Goal: Download file/media

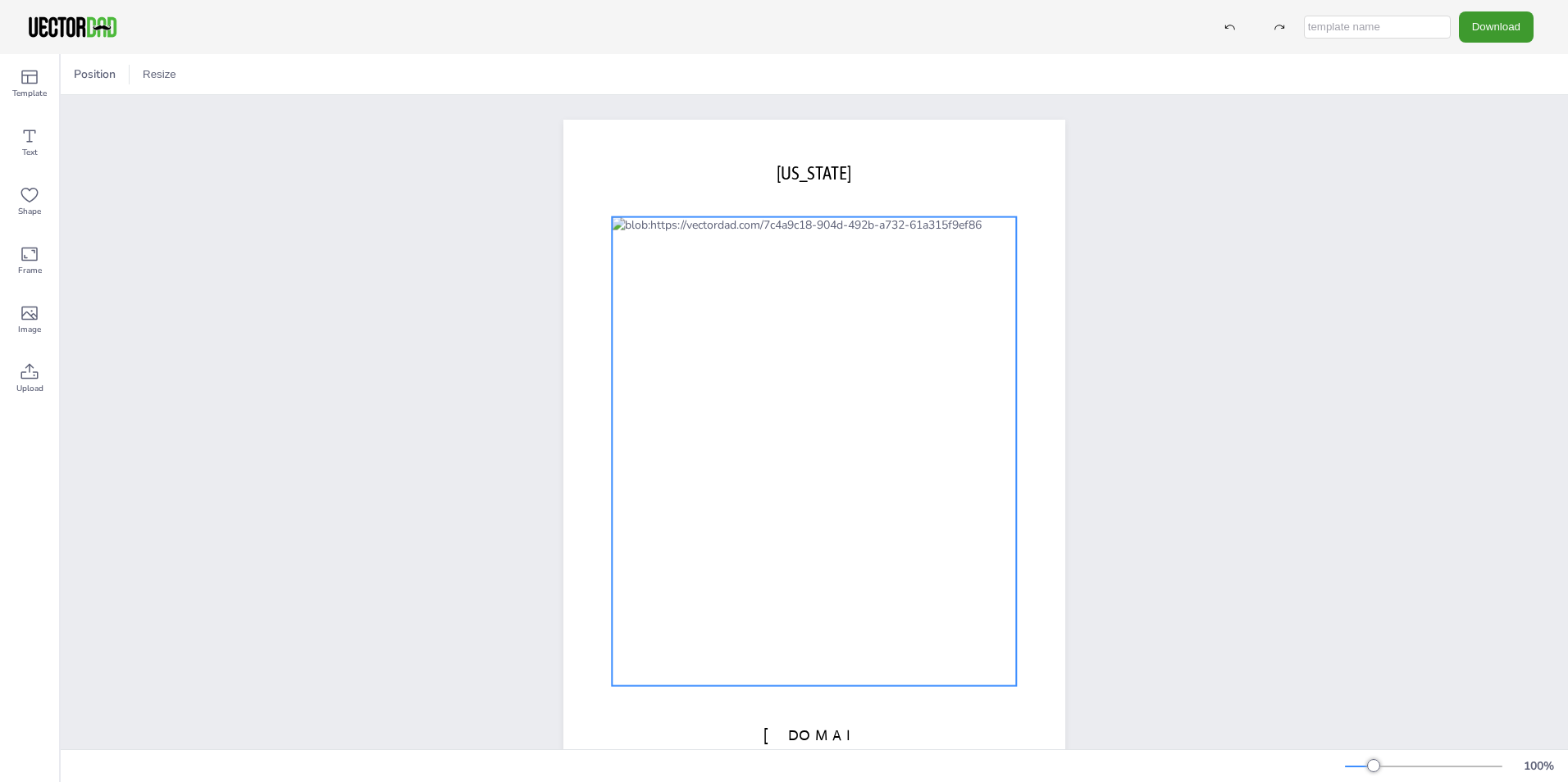
click at [886, 411] on div at bounding box center [814, 452] width 404 height 469
click at [778, 180] on icon at bounding box center [788, 184] width 20 height 20
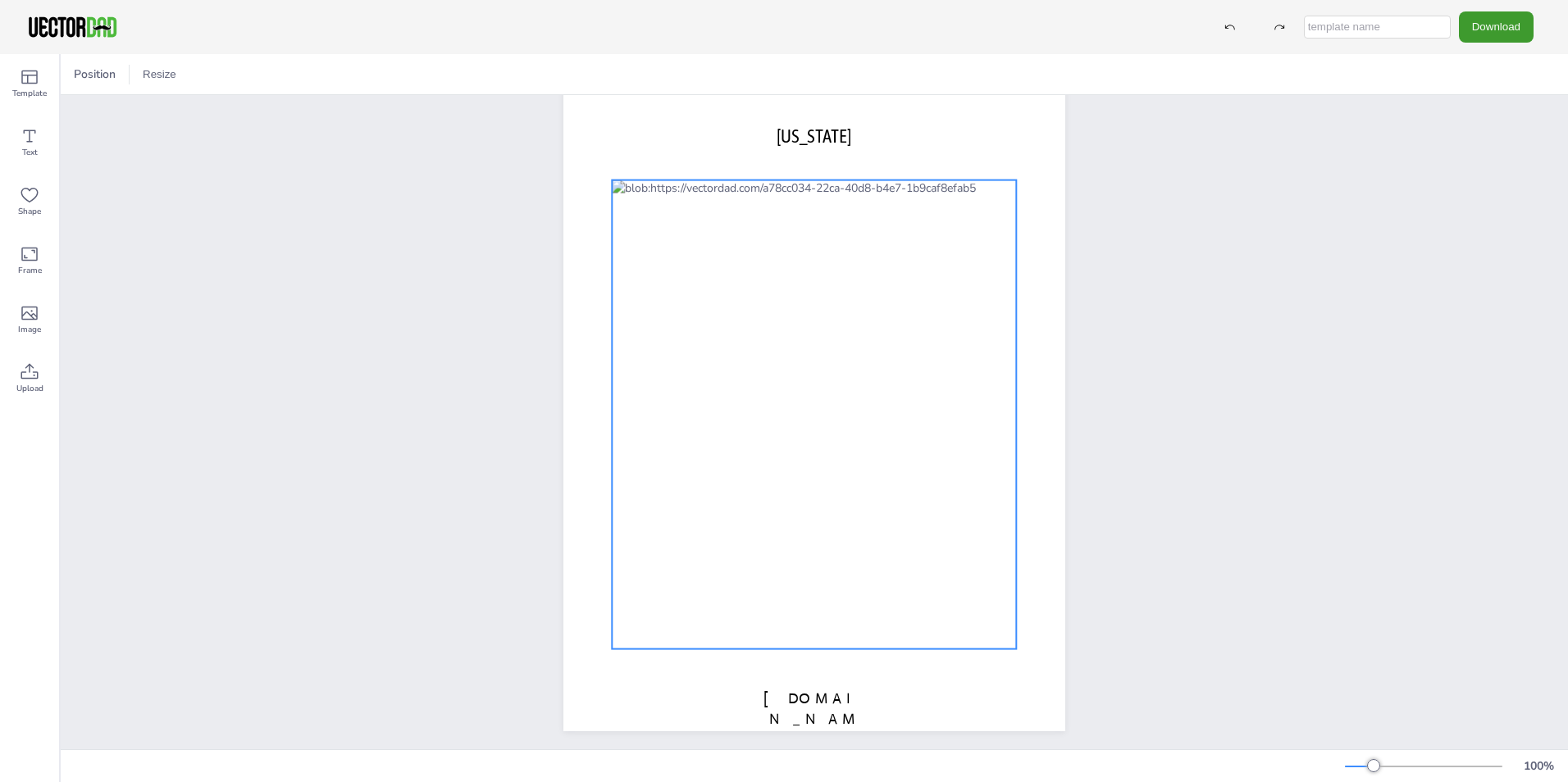
scroll to position [56, 0]
click at [879, 341] on div at bounding box center [814, 408] width 404 height 469
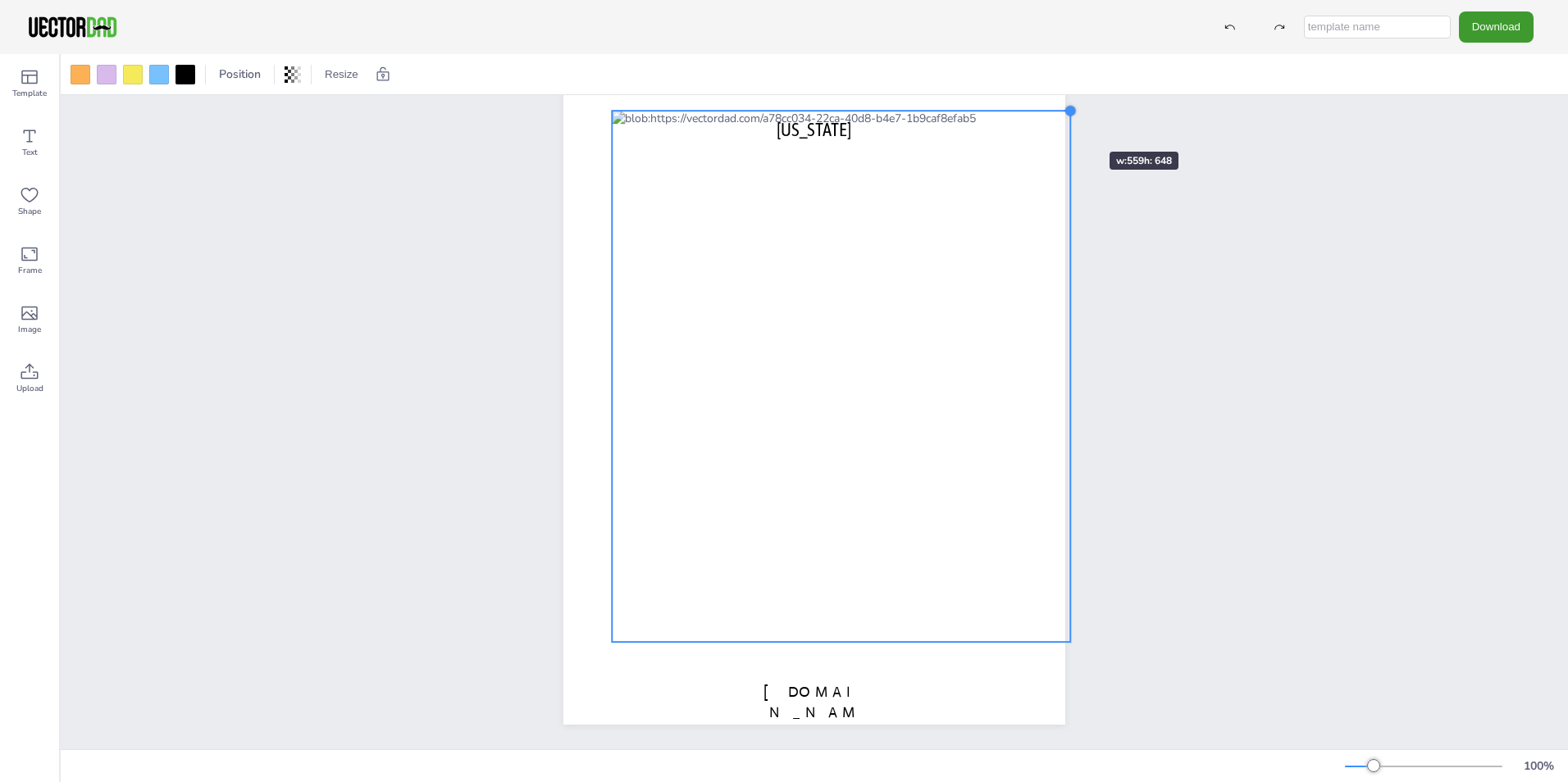
drag, startPoint x: 1006, startPoint y: 160, endPoint x: 1060, endPoint y: 122, distance: 66.0
click at [1060, 122] on div "[DOMAIN_NAME] [US_STATE]" at bounding box center [814, 400] width 551 height 649
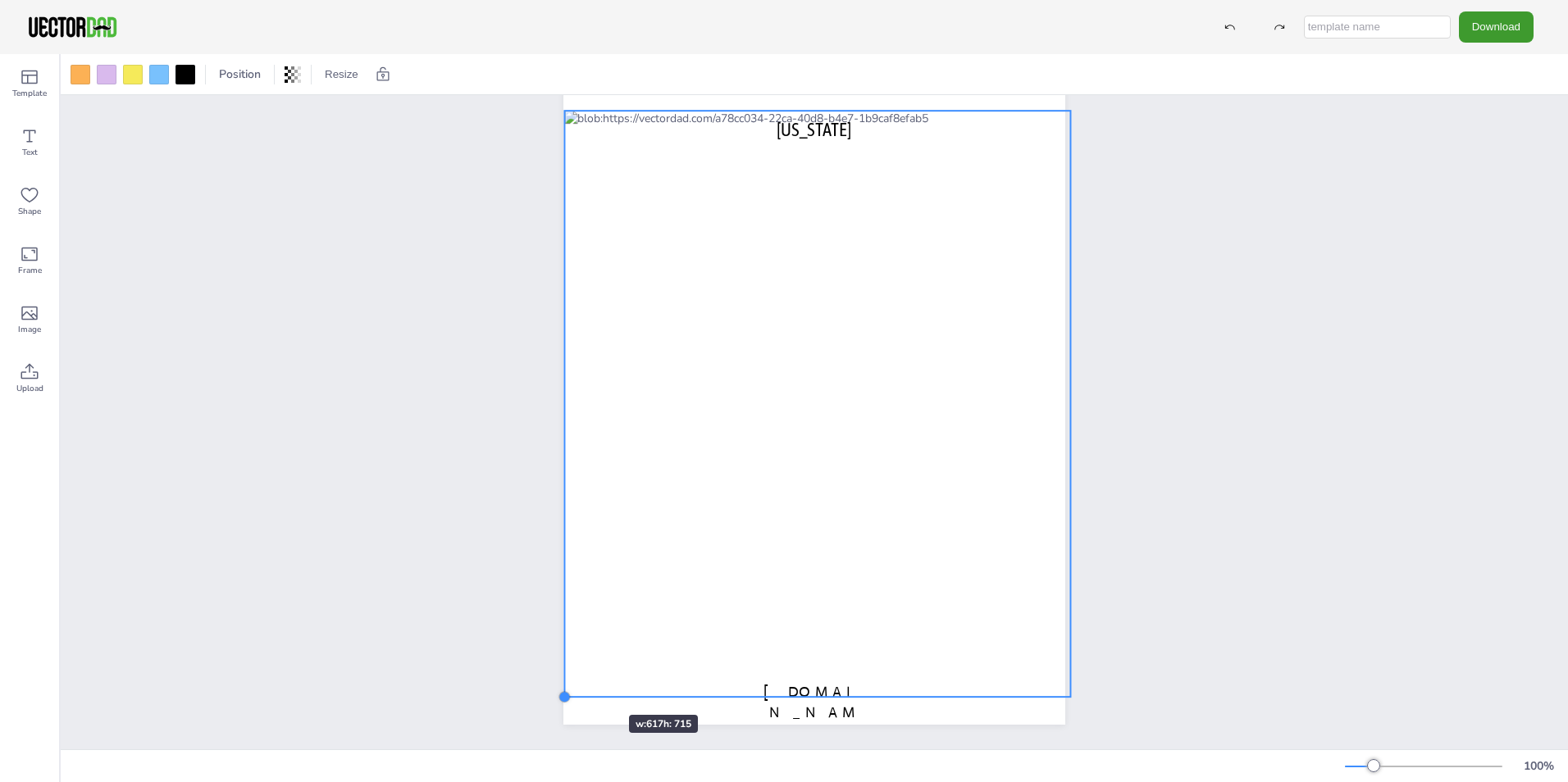
drag, startPoint x: 605, startPoint y: 630, endPoint x: 580, endPoint y: 685, distance: 60.4
click at [580, 685] on div "[DOMAIN_NAME] [US_STATE]" at bounding box center [814, 400] width 502 height 649
click at [634, 581] on div at bounding box center [817, 404] width 506 height 587
click at [1503, 24] on button "Download" at bounding box center [1497, 26] width 75 height 31
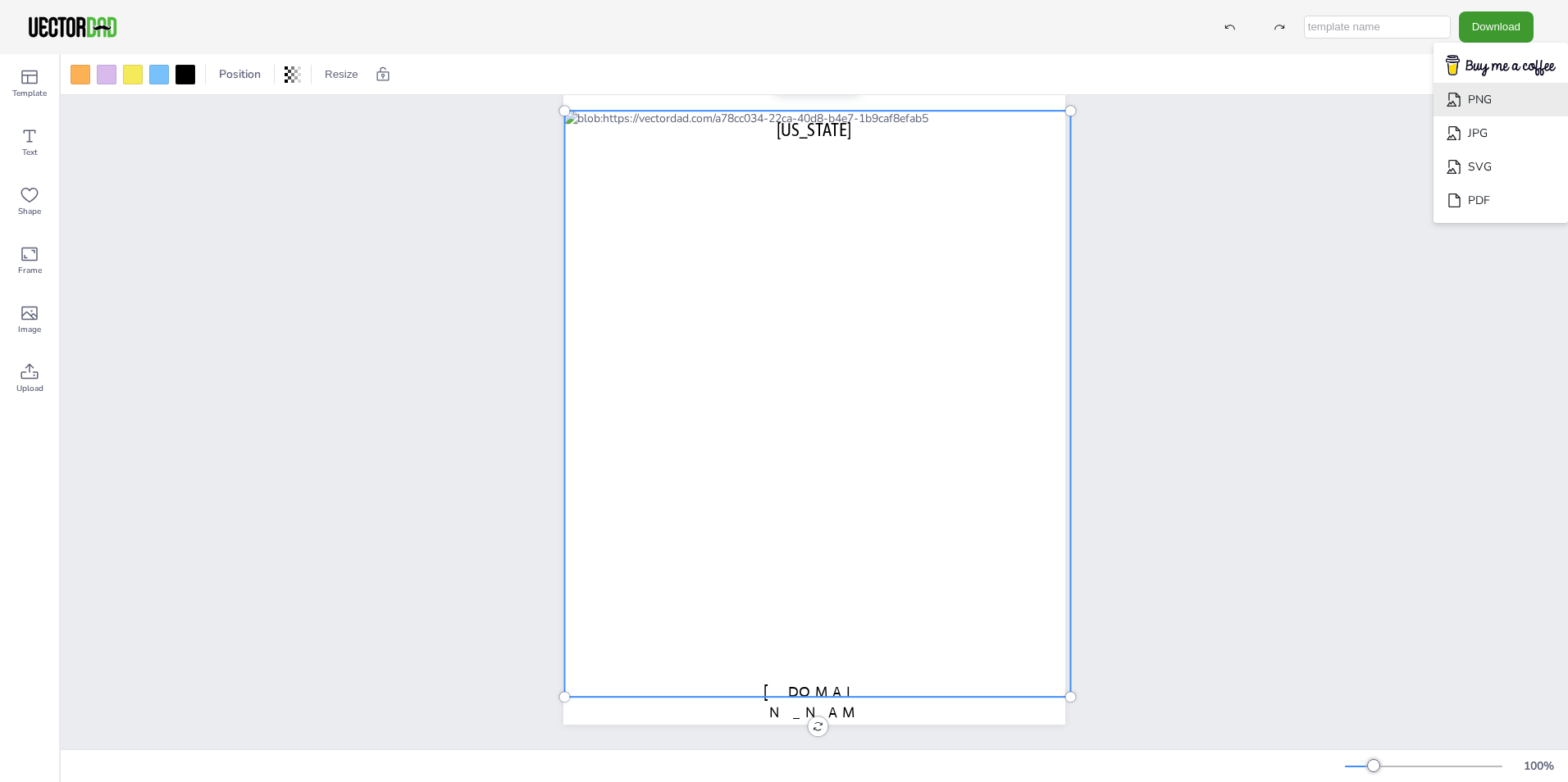
click at [1476, 98] on li "PNG" at bounding box center [1500, 99] width 134 height 34
